Goal: Task Accomplishment & Management: Use online tool/utility

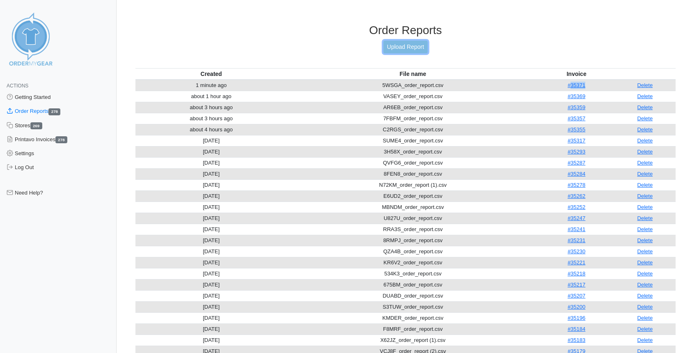
click at [409, 48] on link "Upload Report" at bounding box center [405, 47] width 44 height 13
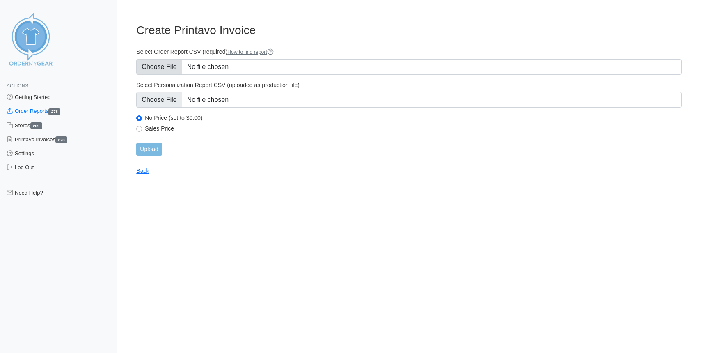
type input "C:\fakepath\XRFQW_order_report.csv"
click at [149, 149] on input "Upload" at bounding box center [148, 149] width 25 height 13
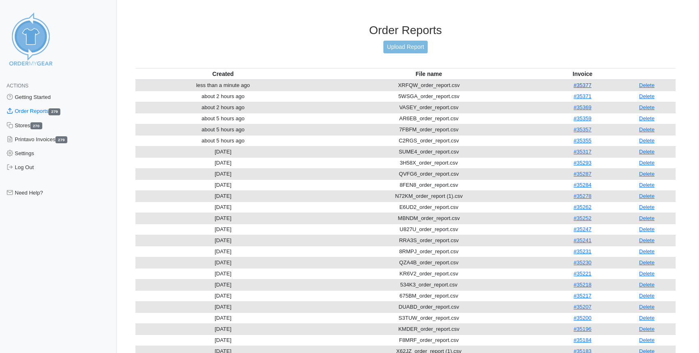
drag, startPoint x: 594, startPoint y: 87, endPoint x: 579, endPoint y: 87, distance: 15.6
click at [579, 87] on td "#35377" at bounding box center [582, 85] width 71 height 11
drag, startPoint x: 597, startPoint y: 84, endPoint x: 577, endPoint y: 86, distance: 19.4
click at [577, 86] on td "#35377" at bounding box center [582, 85] width 71 height 11
copy link "35377"
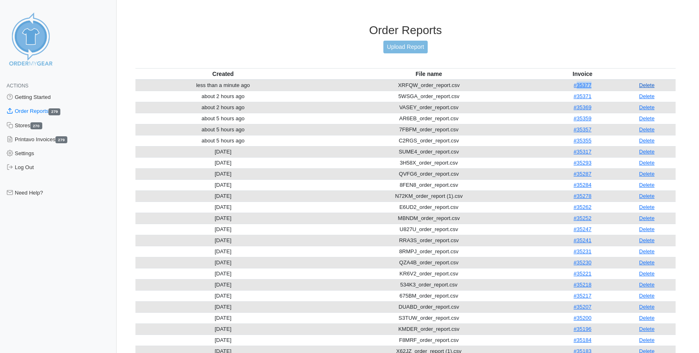
click at [654, 86] on link "Delete" at bounding box center [647, 85] width 16 height 6
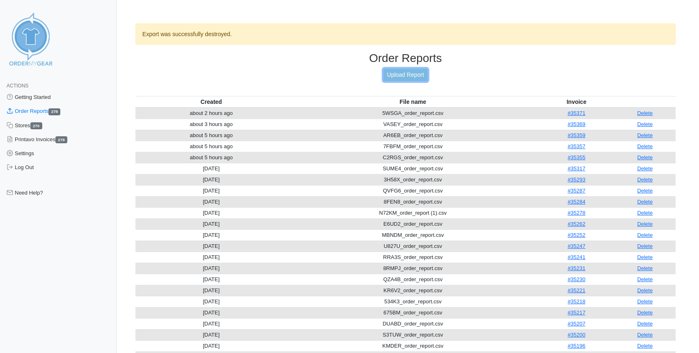
click at [413, 74] on link "Upload Report" at bounding box center [405, 75] width 44 height 13
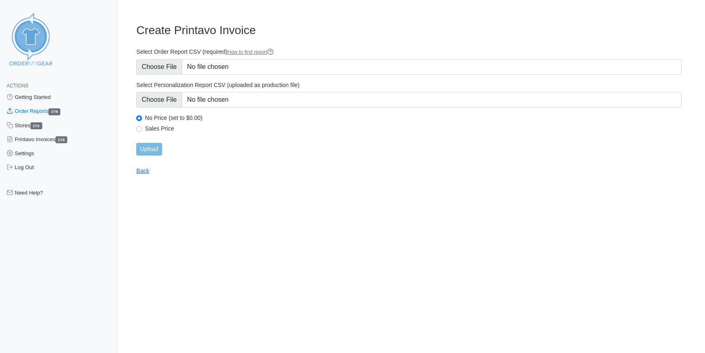
type input "C:\fakepath\XRFQW_order_report.csv"
click at [151, 150] on input "Upload" at bounding box center [148, 149] width 25 height 13
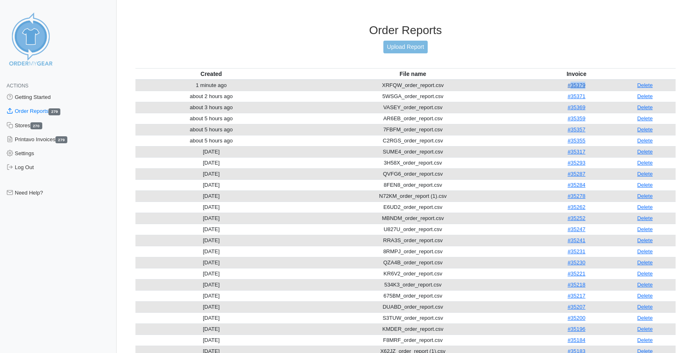
drag, startPoint x: 590, startPoint y: 86, endPoint x: 572, endPoint y: 86, distance: 18.5
click at [572, 86] on td "#35379" at bounding box center [576, 85] width 76 height 11
copy link "35379"
